Goal: Transaction & Acquisition: Subscribe to service/newsletter

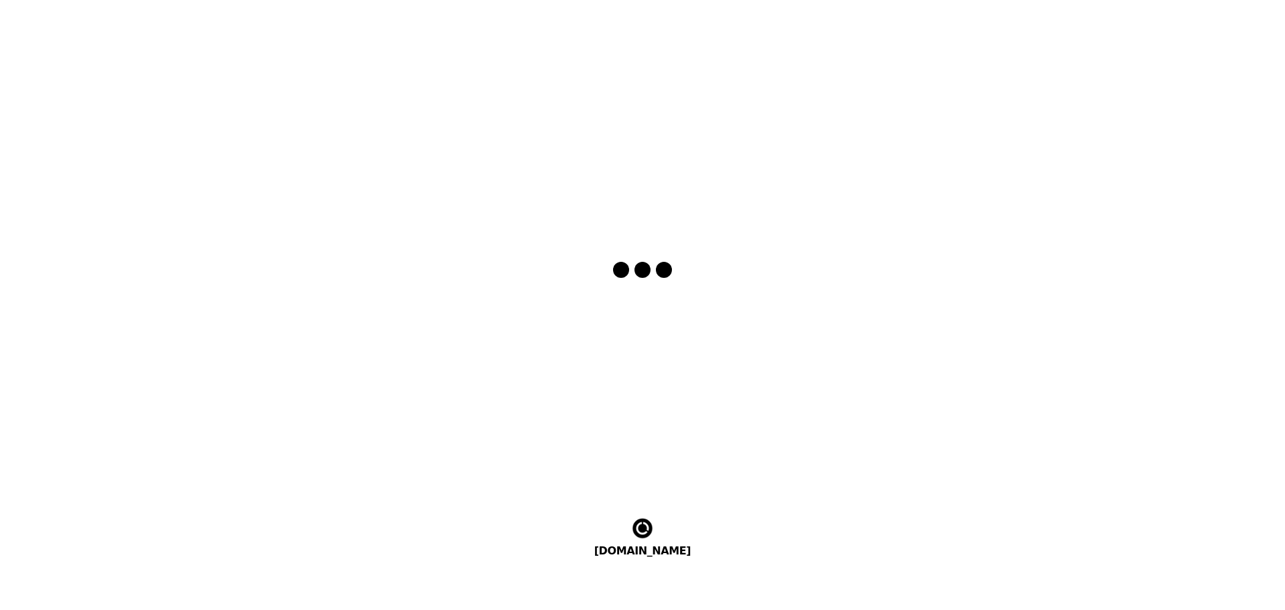
select select "en"
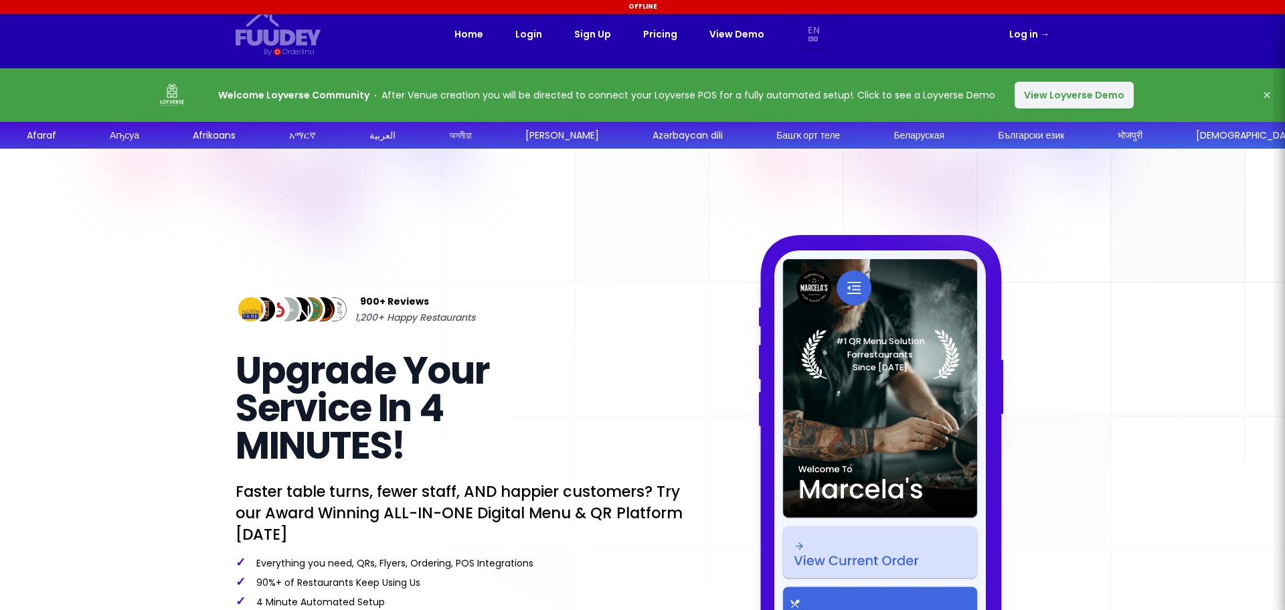
select select "en"
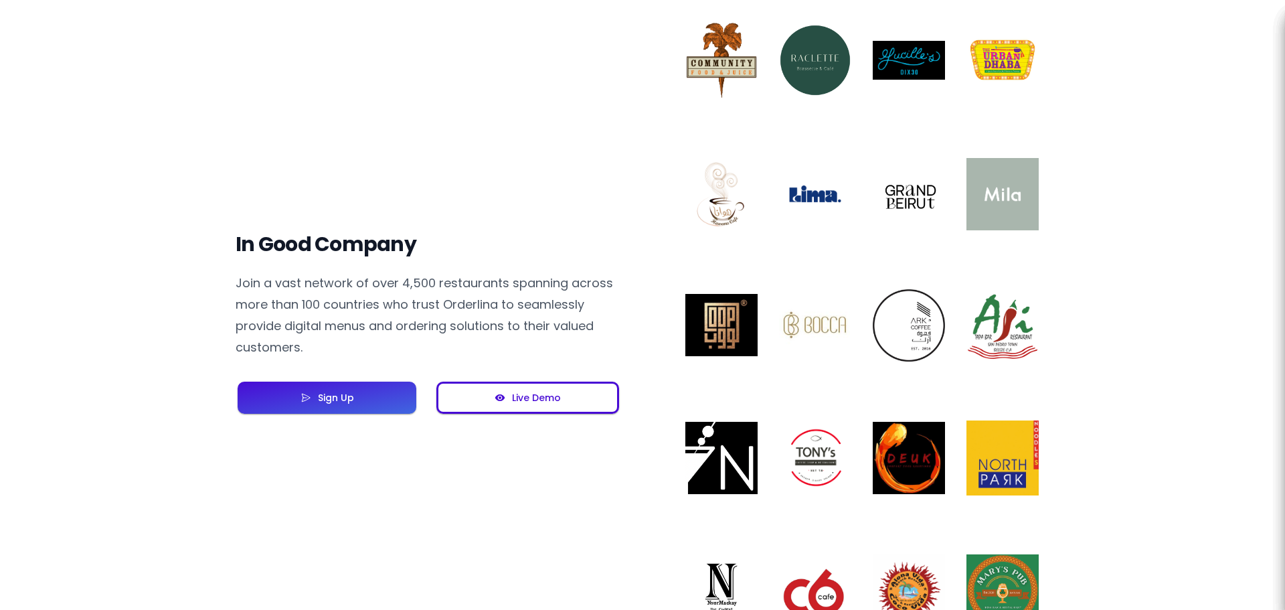
scroll to position [937, 0]
click at [565, 412] on button "Live Demo" at bounding box center [527, 397] width 183 height 32
select select "en"
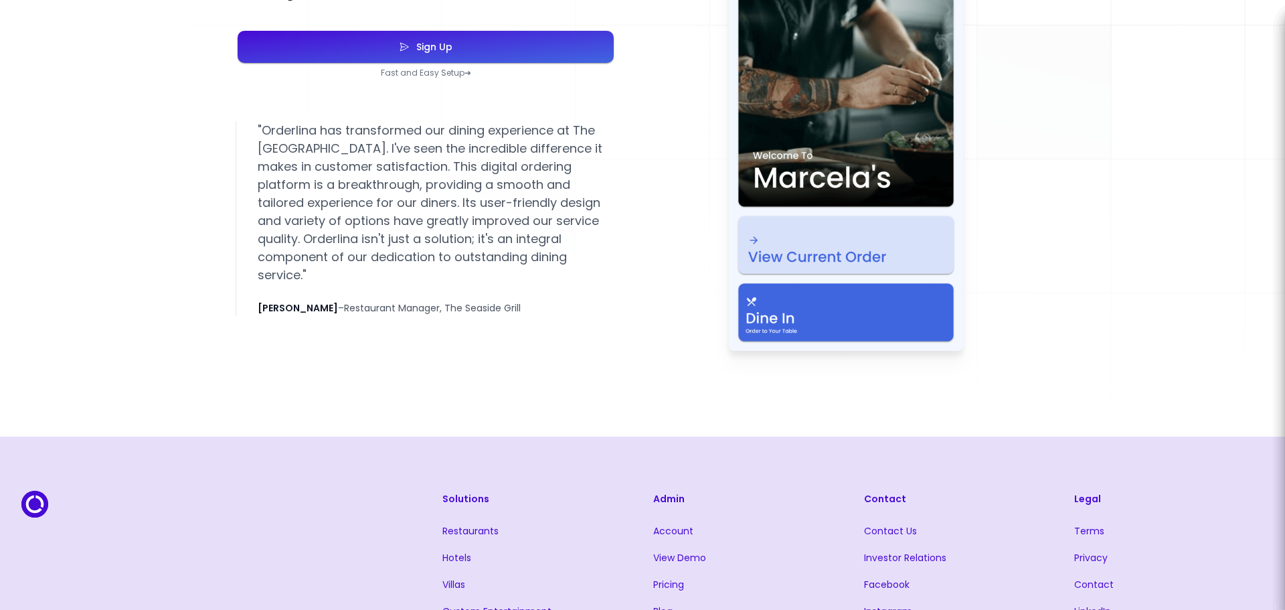
select select "en"
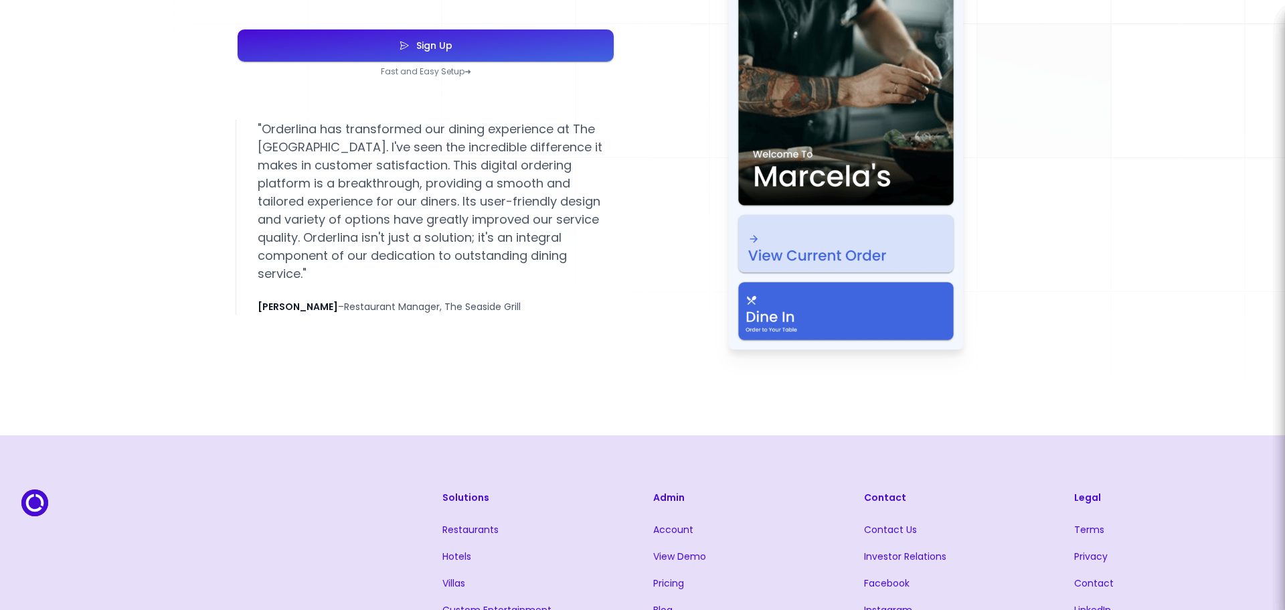
scroll to position [2677, 0]
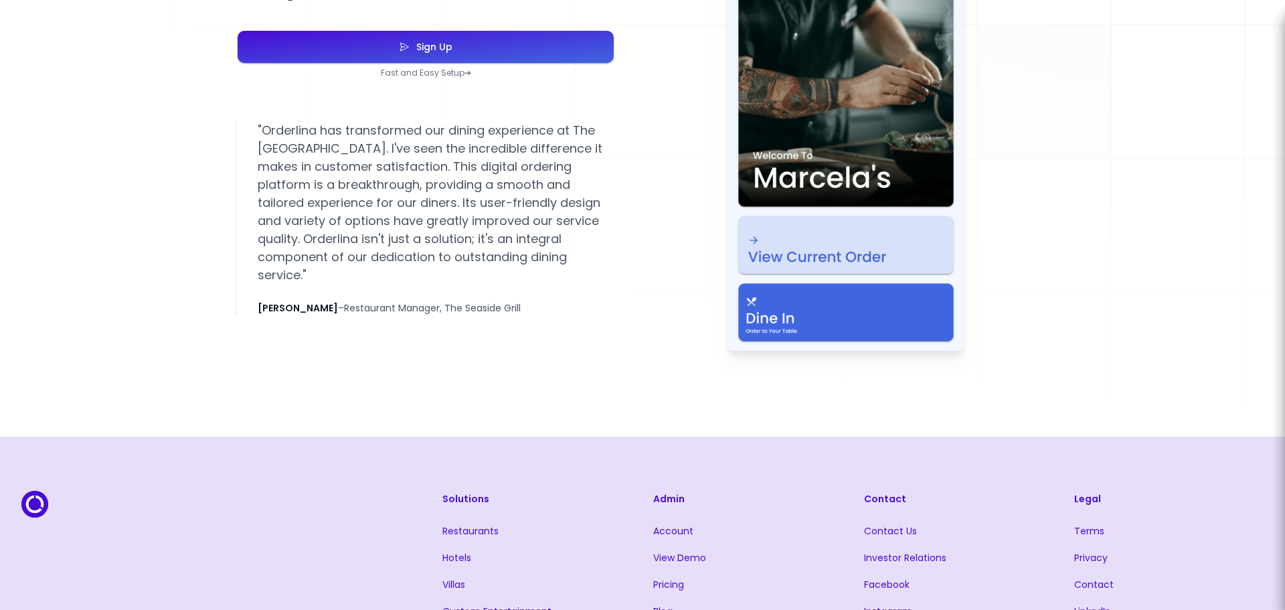
select select "en"
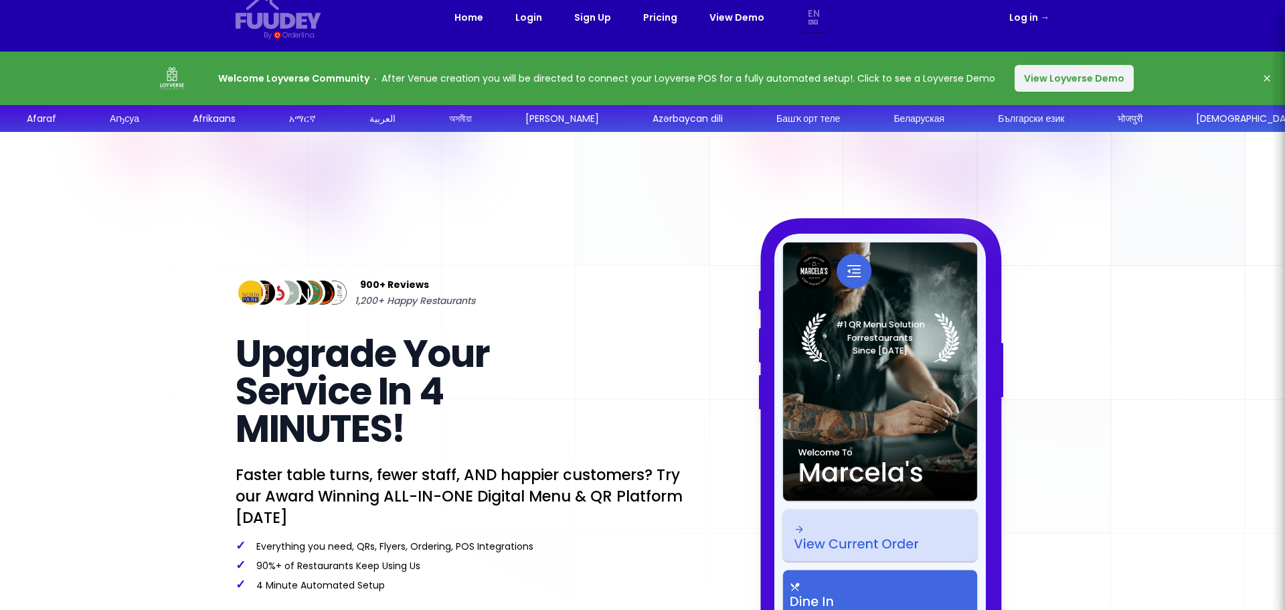
scroll to position [0, 0]
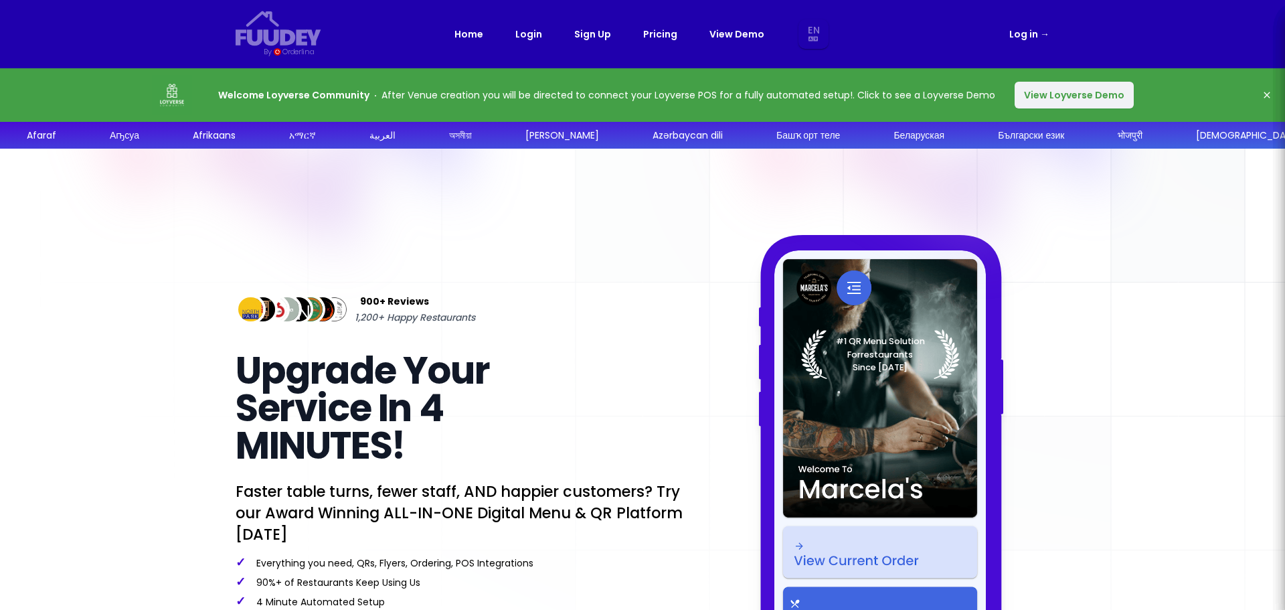
click at [1077, 94] on button "View Loyverse Demo" at bounding box center [1073, 95] width 119 height 27
select select "en"
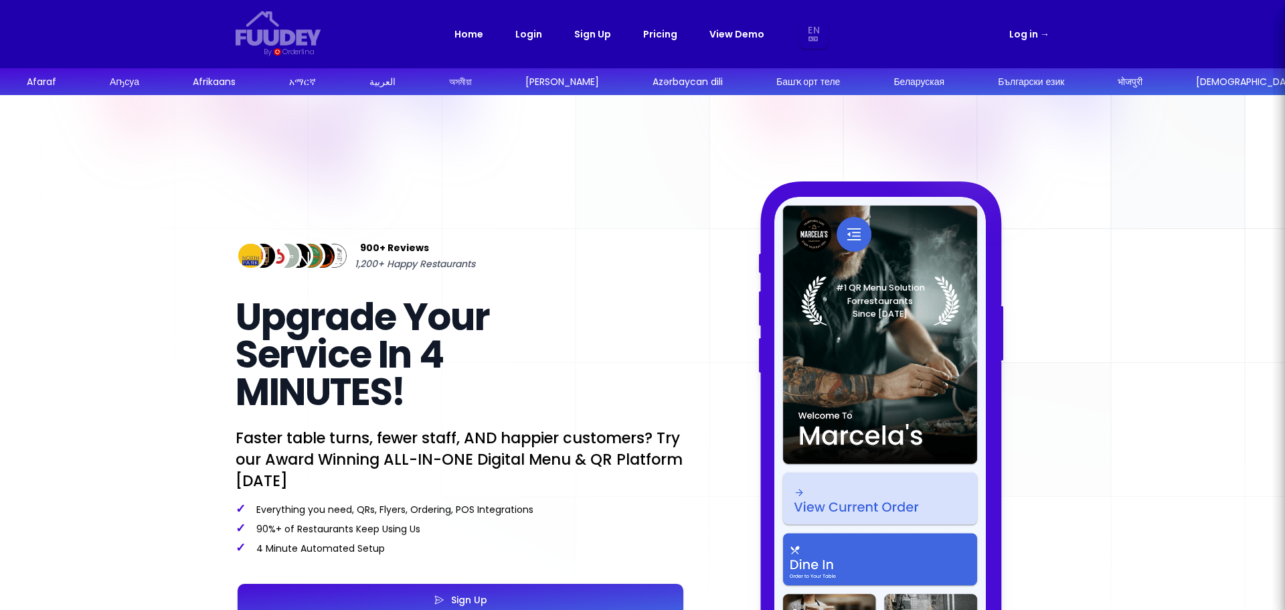
select select "en"
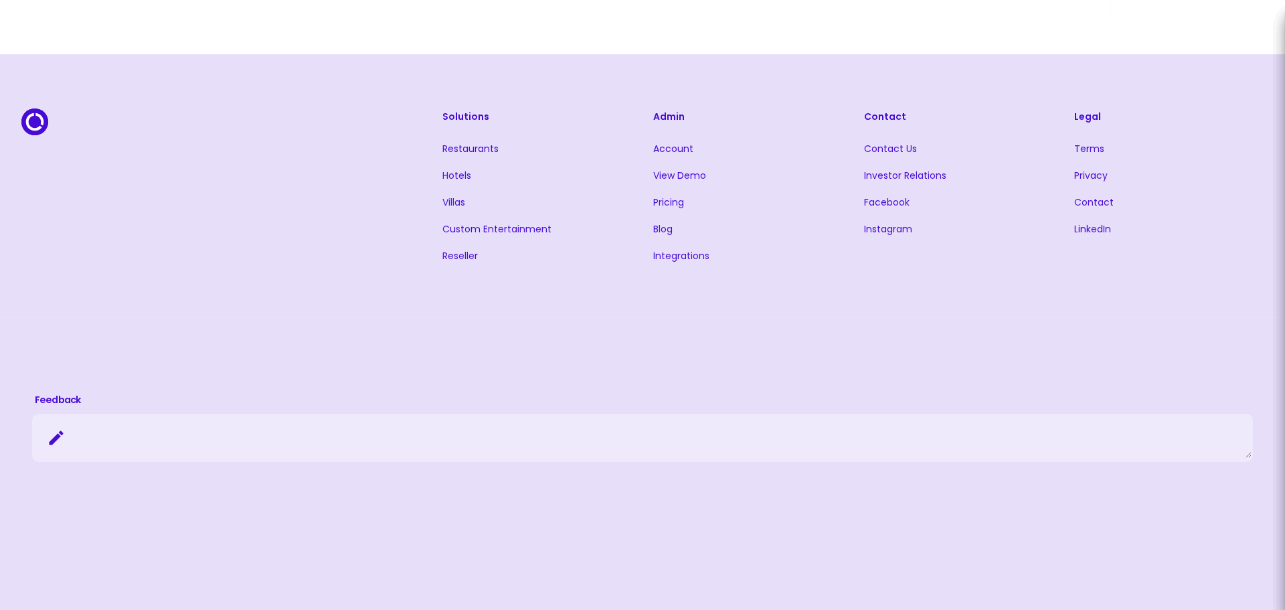
scroll to position [3145, 0]
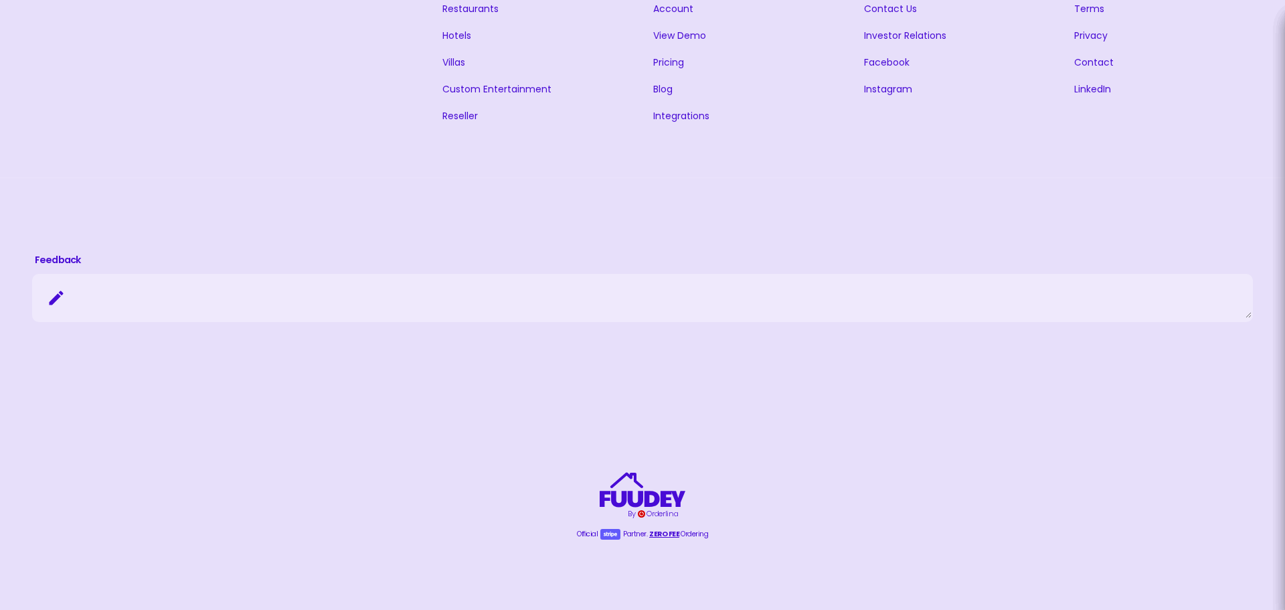
select select "en"
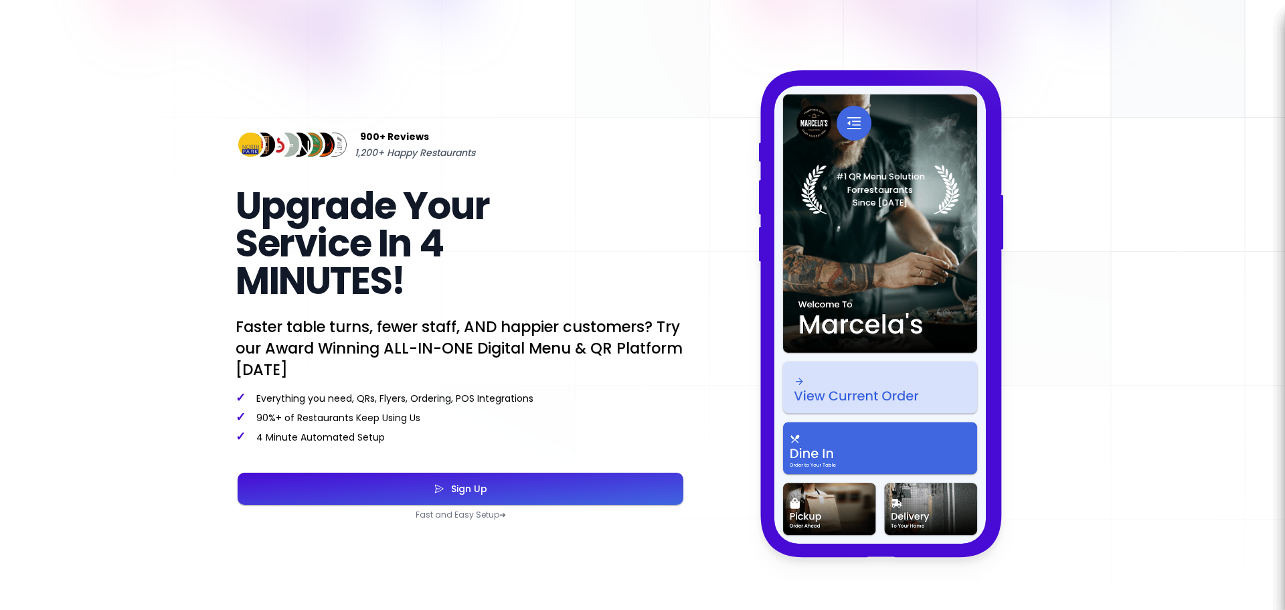
scroll to position [0, 0]
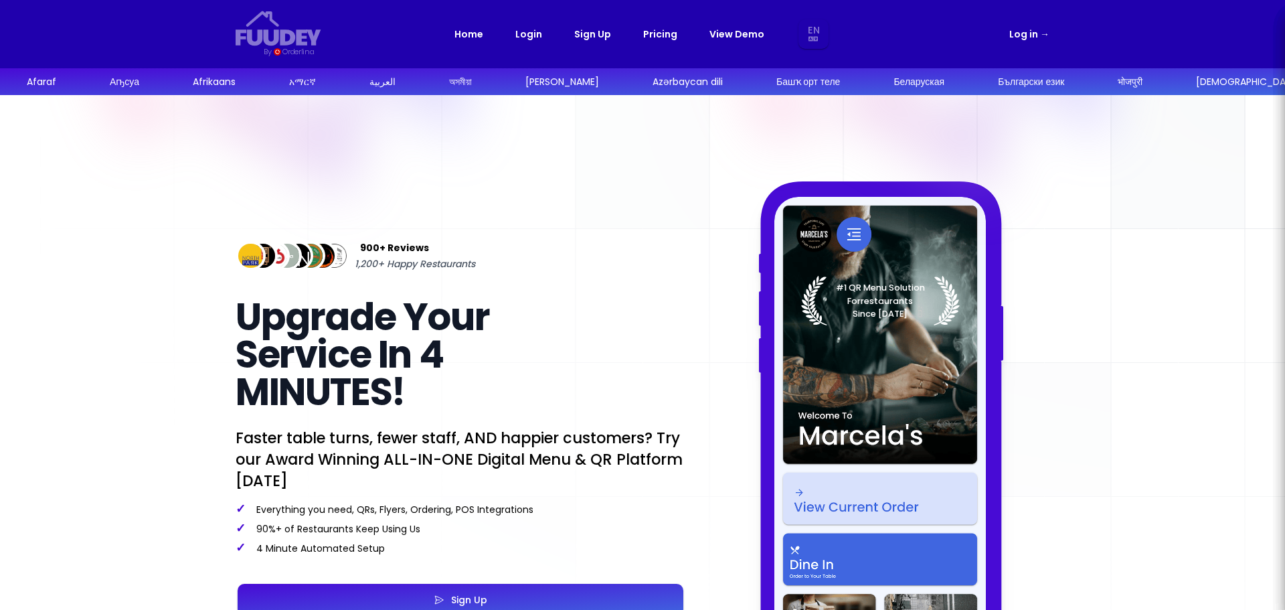
click at [662, 33] on link "Pricing" at bounding box center [660, 34] width 34 height 16
select select "en"
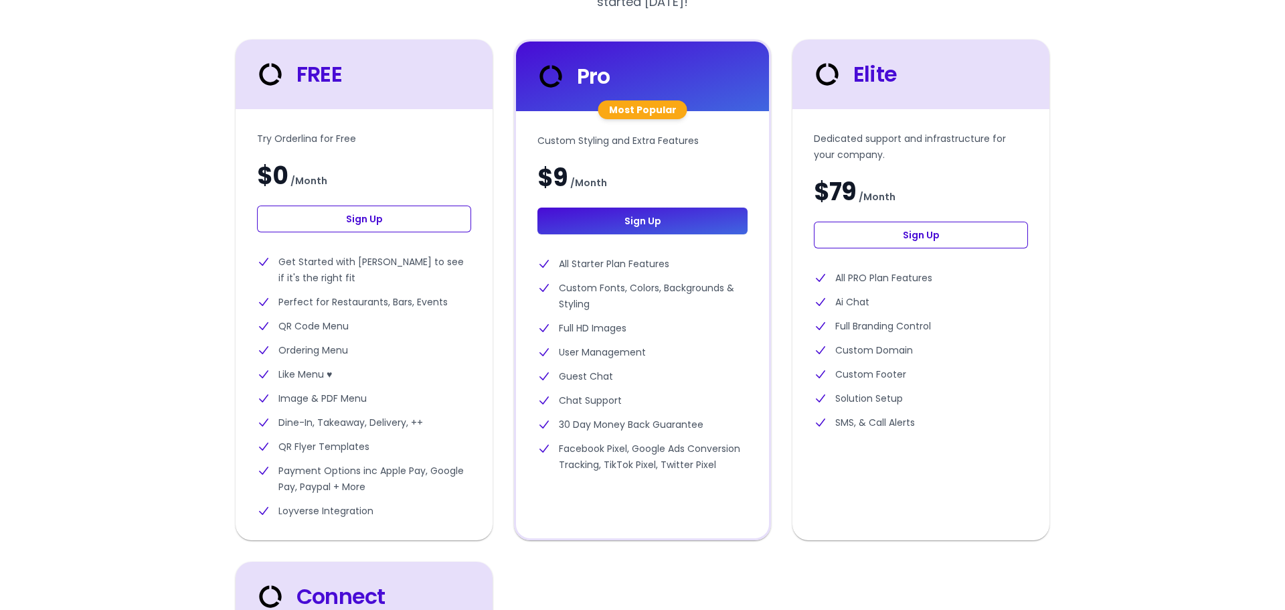
scroll to position [335, 0]
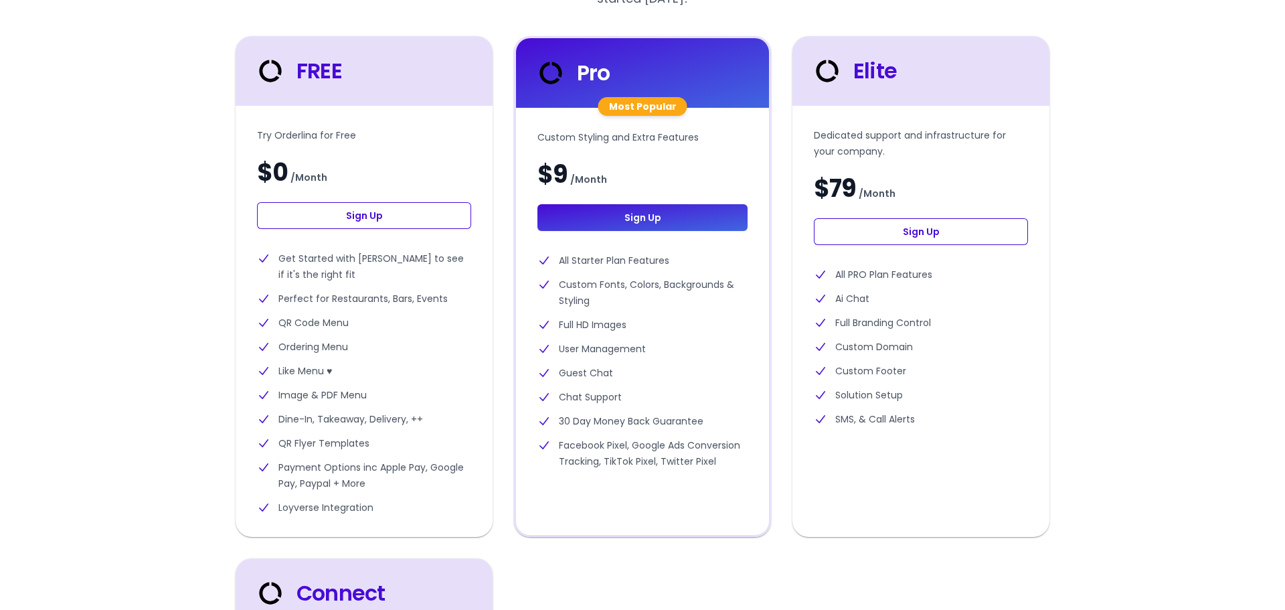
click at [408, 219] on link "Sign Up" at bounding box center [364, 215] width 214 height 27
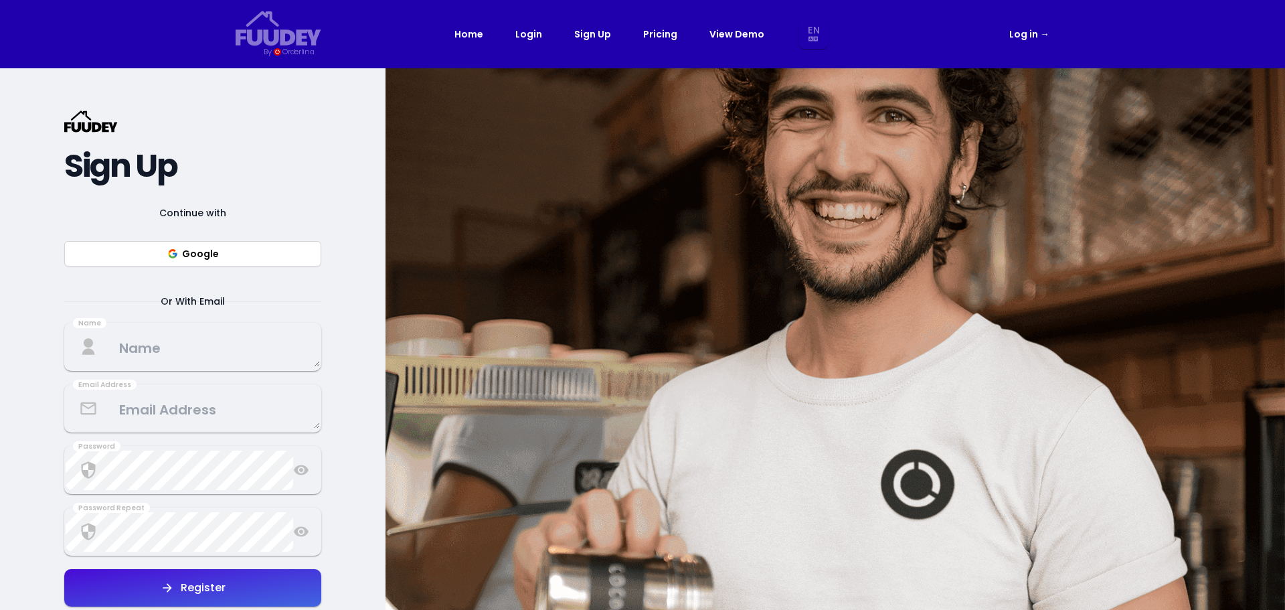
select select "en"
click at [300, 32] on icon "Global" at bounding box center [301, 37] width 11 height 16
select select "en"
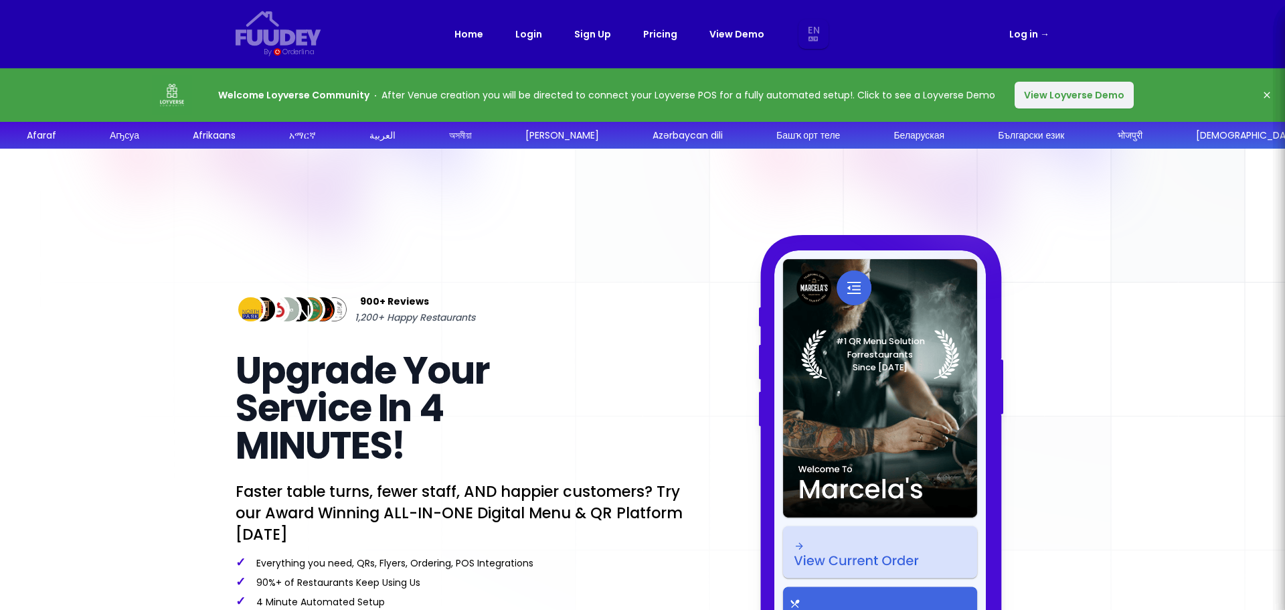
select select "en"
